Goal: Navigation & Orientation: Find specific page/section

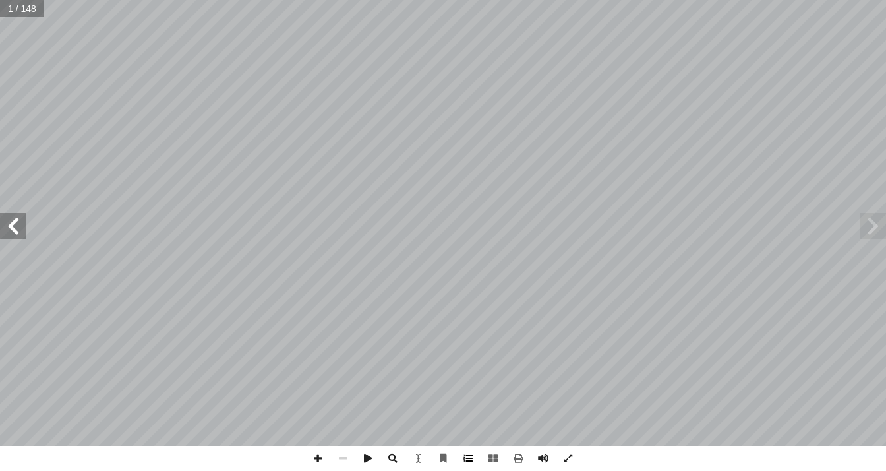
click at [467, 460] on span at bounding box center [468, 458] width 25 height 25
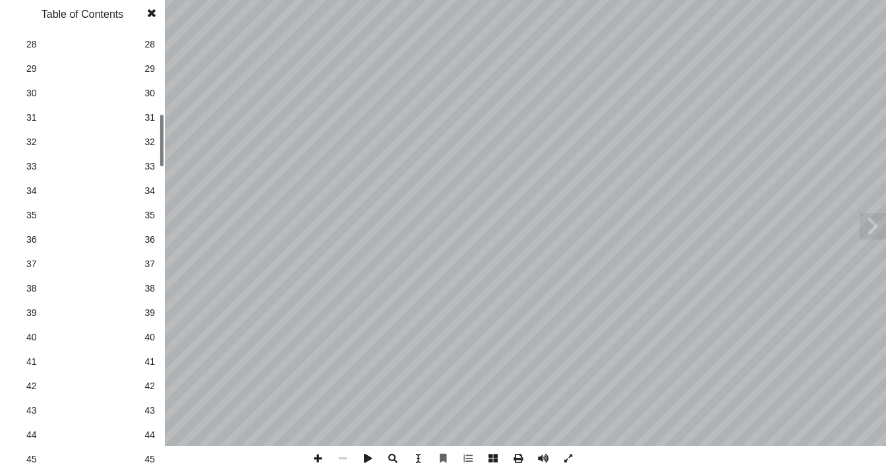
click at [106, 343] on link "40 40" at bounding box center [81, 337] width 148 height 24
click at [156, 10] on span at bounding box center [152, 13] width 24 height 26
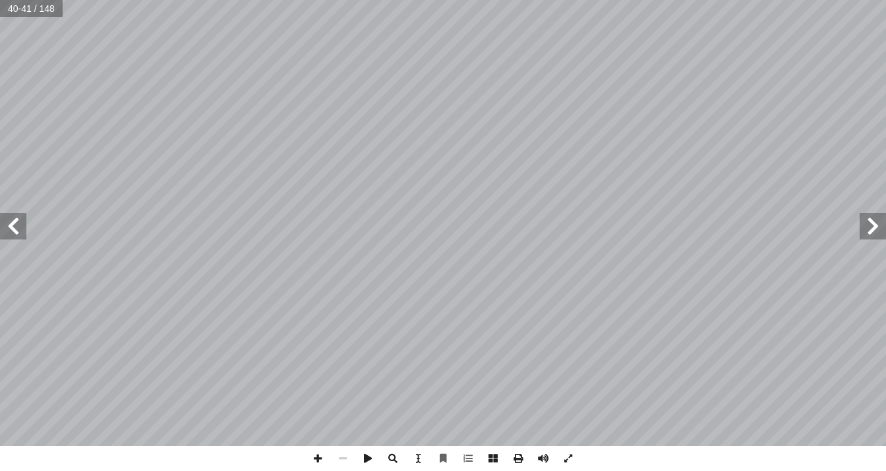
click at [869, 233] on span at bounding box center [873, 226] width 26 height 26
click at [868, 228] on span at bounding box center [873, 226] width 26 height 26
click at [868, 227] on span at bounding box center [873, 226] width 26 height 26
